Goal: Task Accomplishment & Management: Use online tool/utility

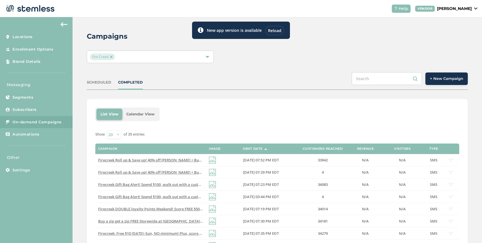
scroll to position [69, 0]
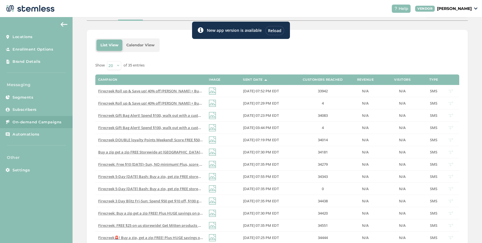
click at [273, 32] on div "Reload" at bounding box center [274, 30] width 19 height 9
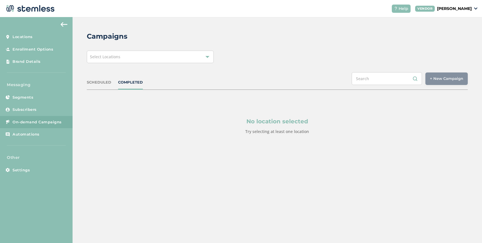
click at [157, 56] on div "Select Locations" at bounding box center [150, 57] width 127 height 13
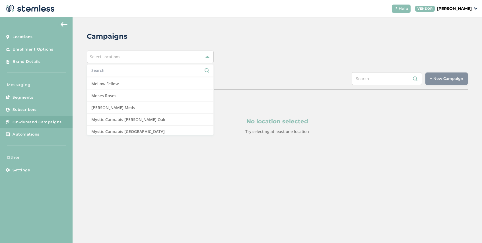
scroll to position [365, 0]
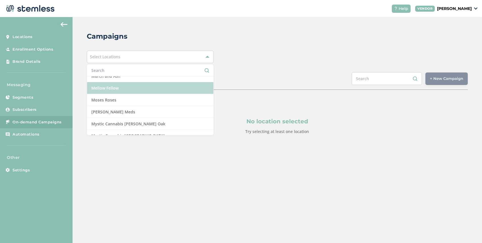
click at [132, 86] on li "Mellow Fellow" at bounding box center [150, 88] width 126 height 12
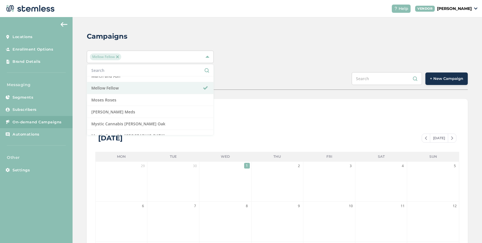
click at [258, 90] on div "SCHEDULED COMPLETED + New Campaign" at bounding box center [277, 81] width 381 height 18
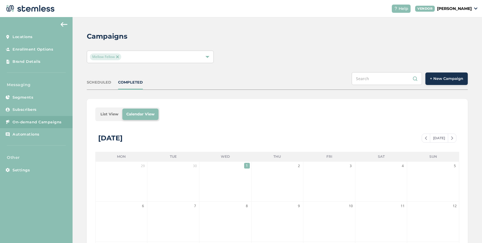
click at [111, 114] on li "List View" at bounding box center [109, 114] width 26 height 11
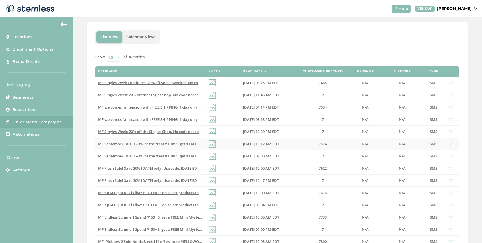
scroll to position [79, 0]
